Goal: Browse casually: Explore the website without a specific task or goal

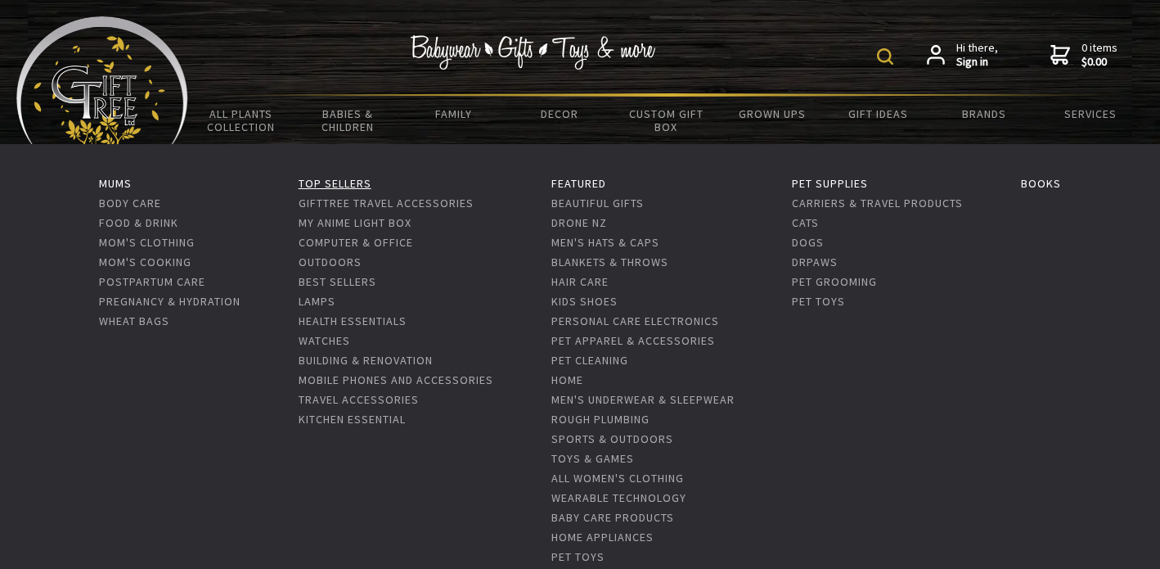
click at [348, 185] on link "Top Sellers" at bounding box center [335, 183] width 73 height 15
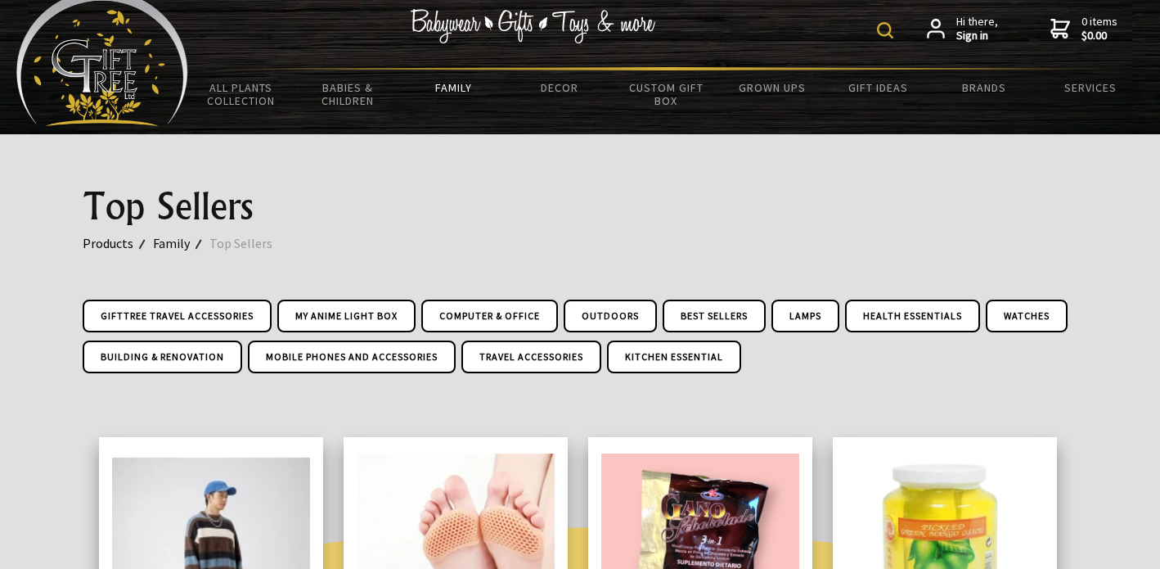
scroll to position [31, 0]
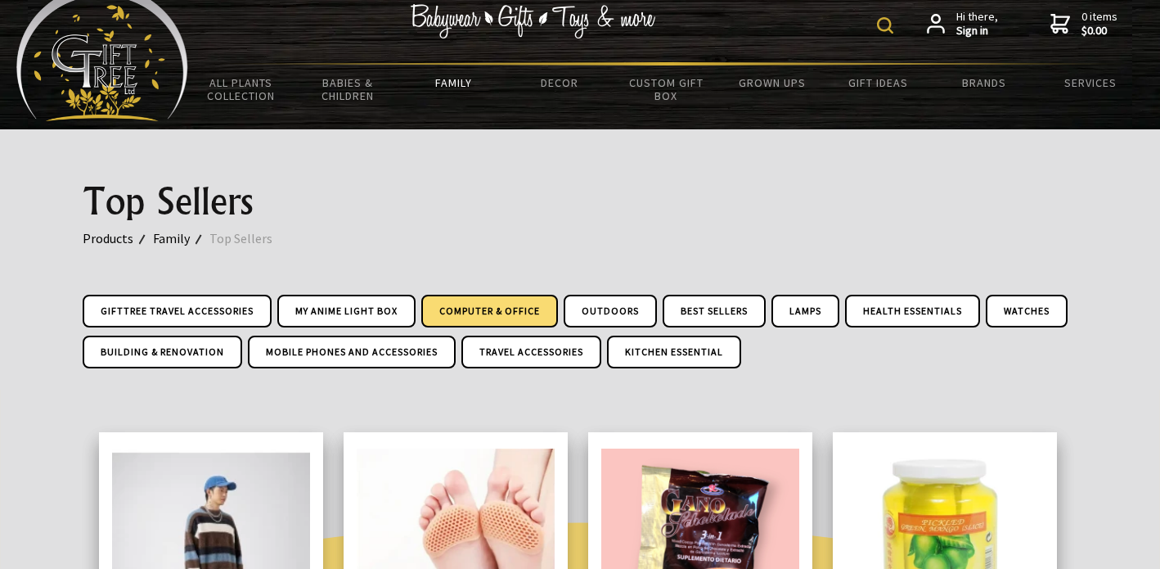
click at [468, 300] on link "Computer & Office" at bounding box center [489, 311] width 137 height 33
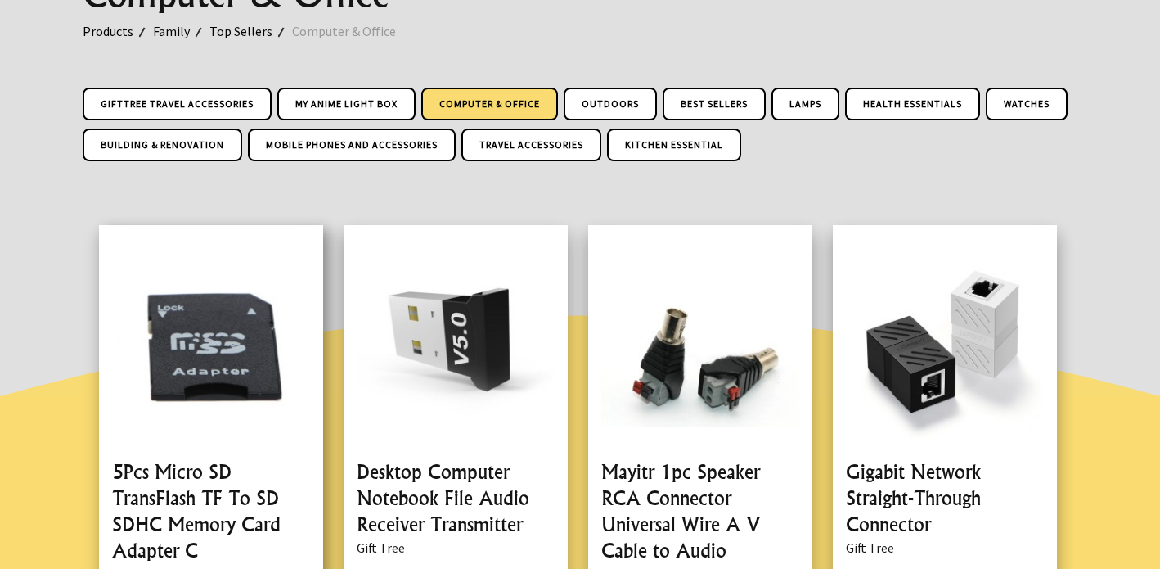
scroll to position [224, 0]
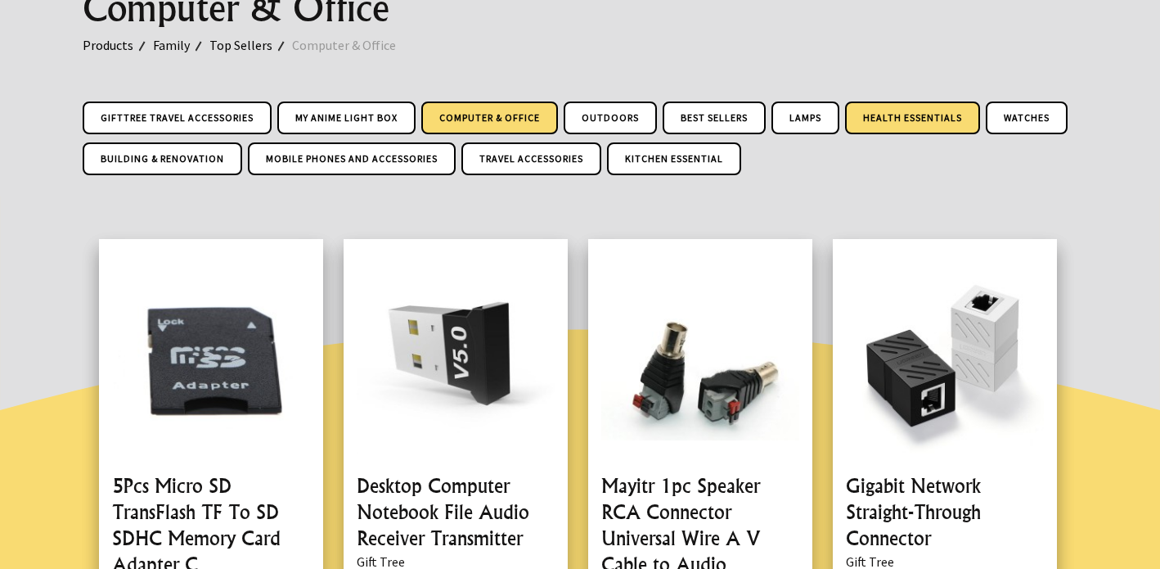
click at [923, 116] on link "Health Essentials" at bounding box center [912, 117] width 135 height 33
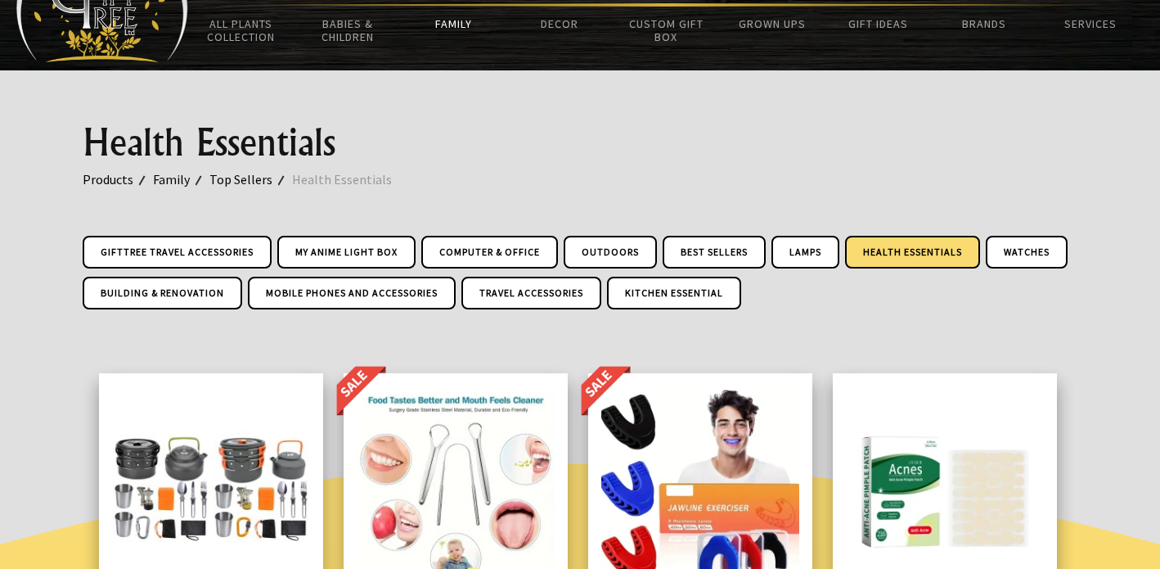
scroll to position [68, 0]
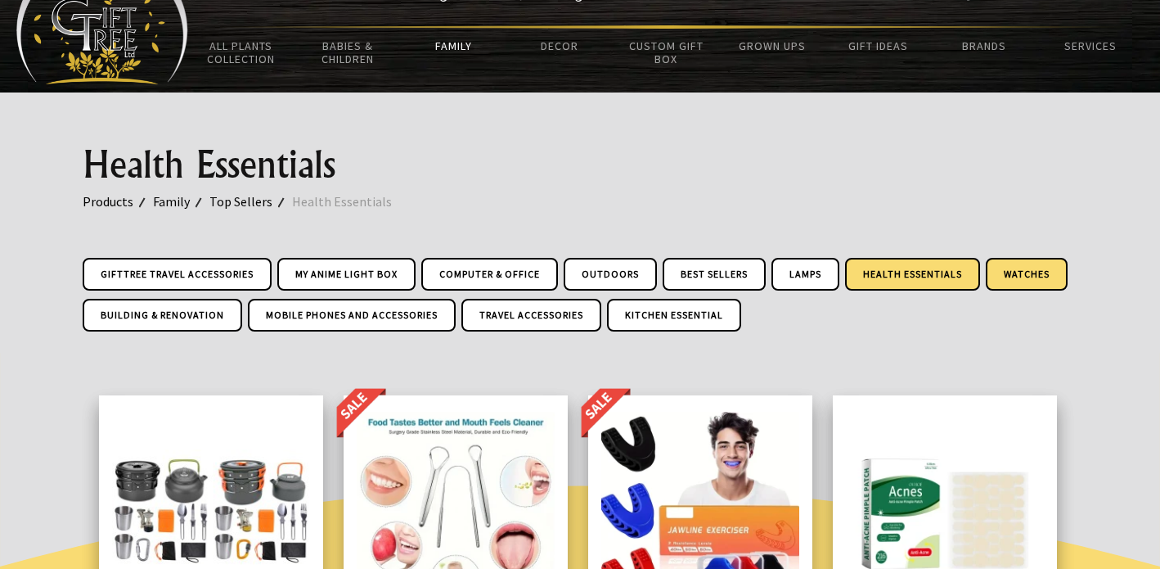
click at [1024, 270] on link "Watches" at bounding box center [1027, 274] width 82 height 33
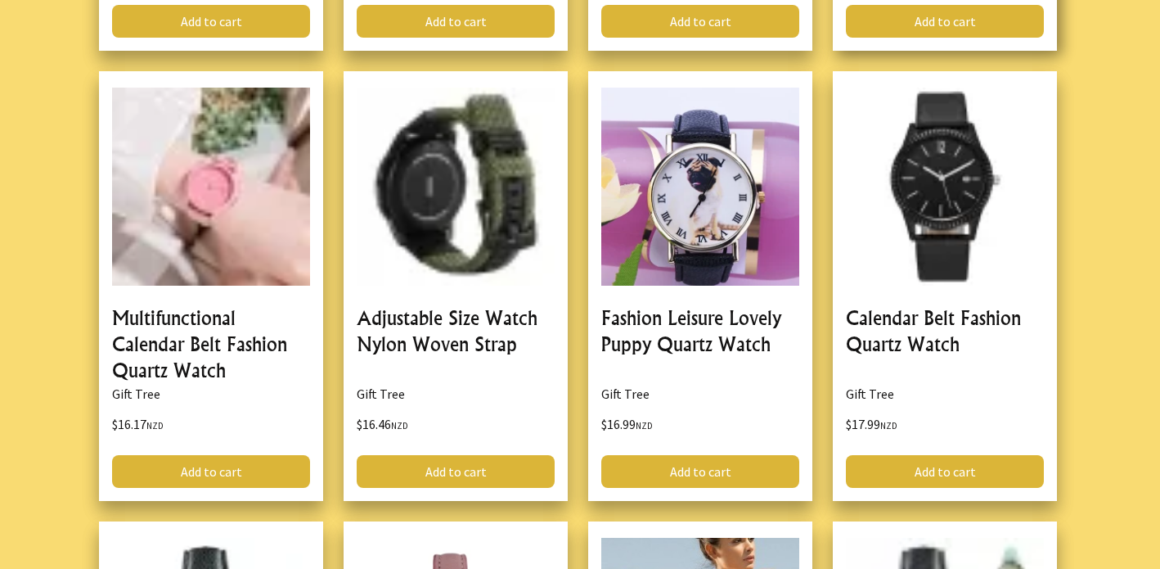
scroll to position [841, 0]
